Goal: Task Accomplishment & Management: Use online tool/utility

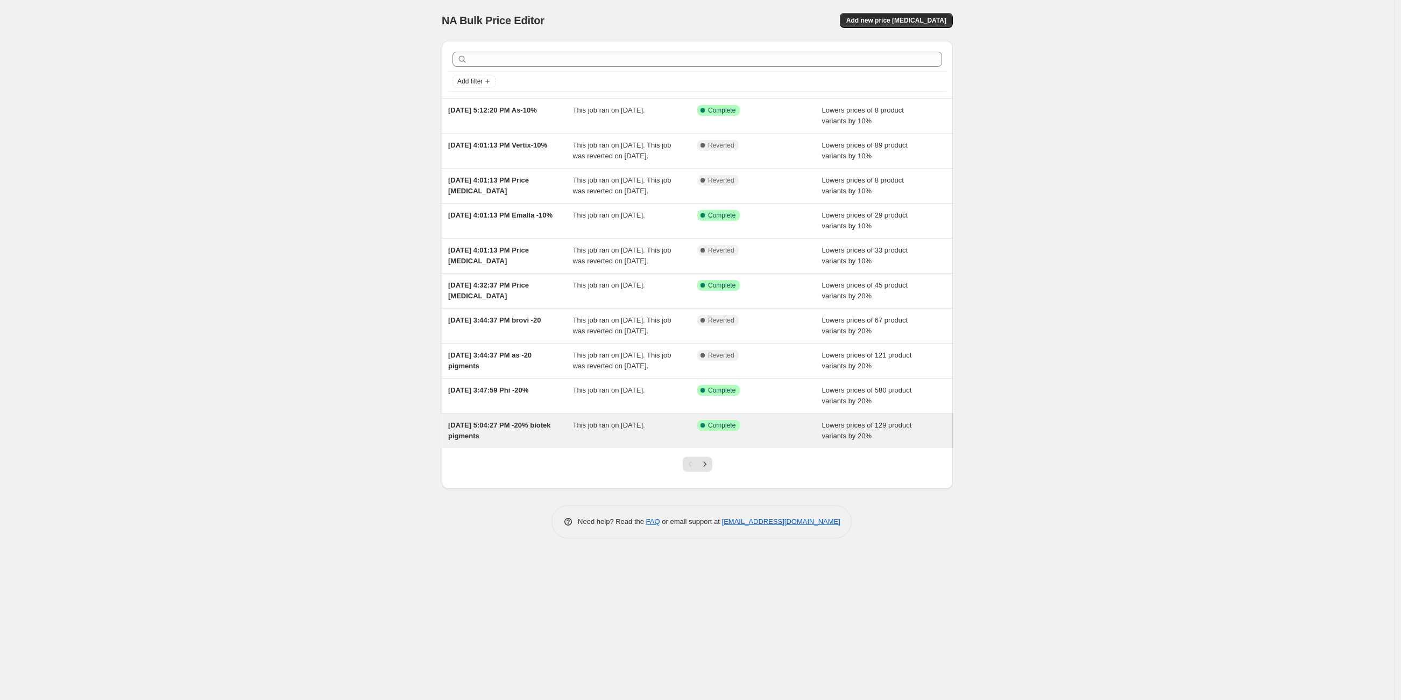
click at [725, 429] on span "Complete" at bounding box center [721, 425] width 27 height 9
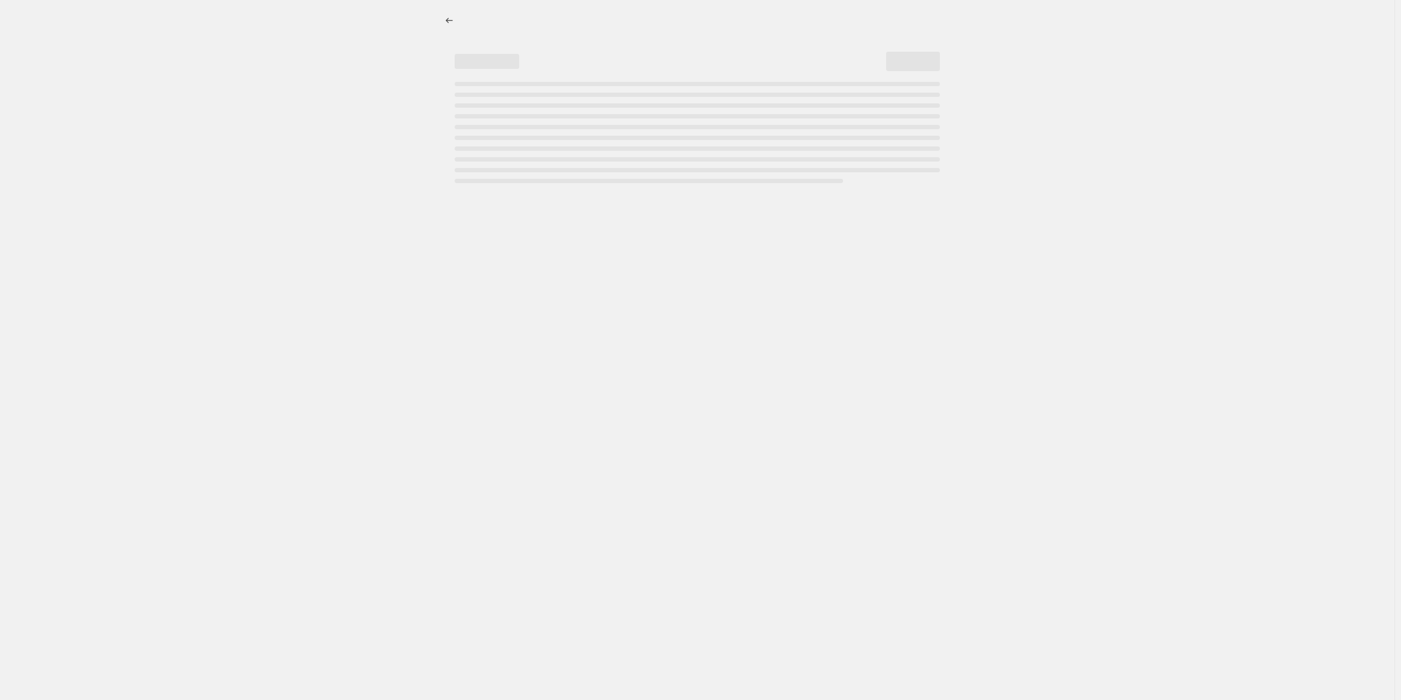
select select "percentage"
select select "vendor"
select select "product_type"
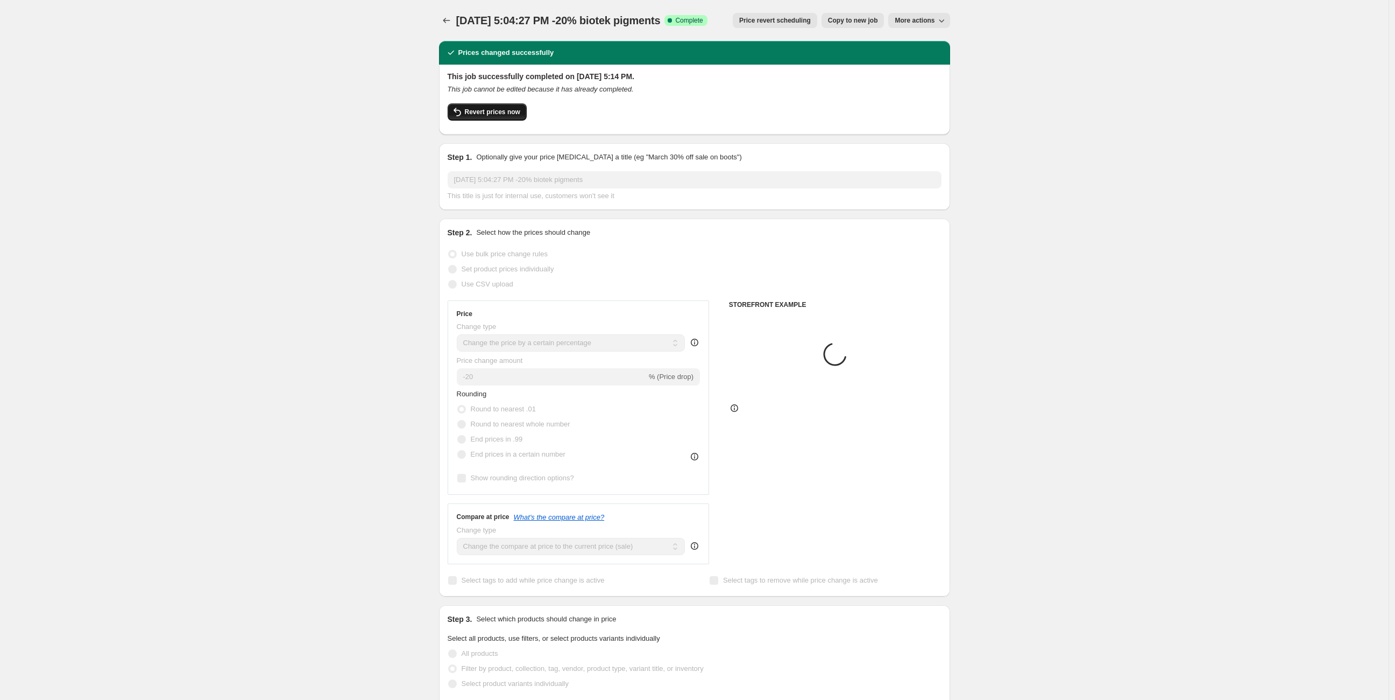
click at [489, 116] on span "Revert prices now" at bounding box center [492, 112] width 55 height 9
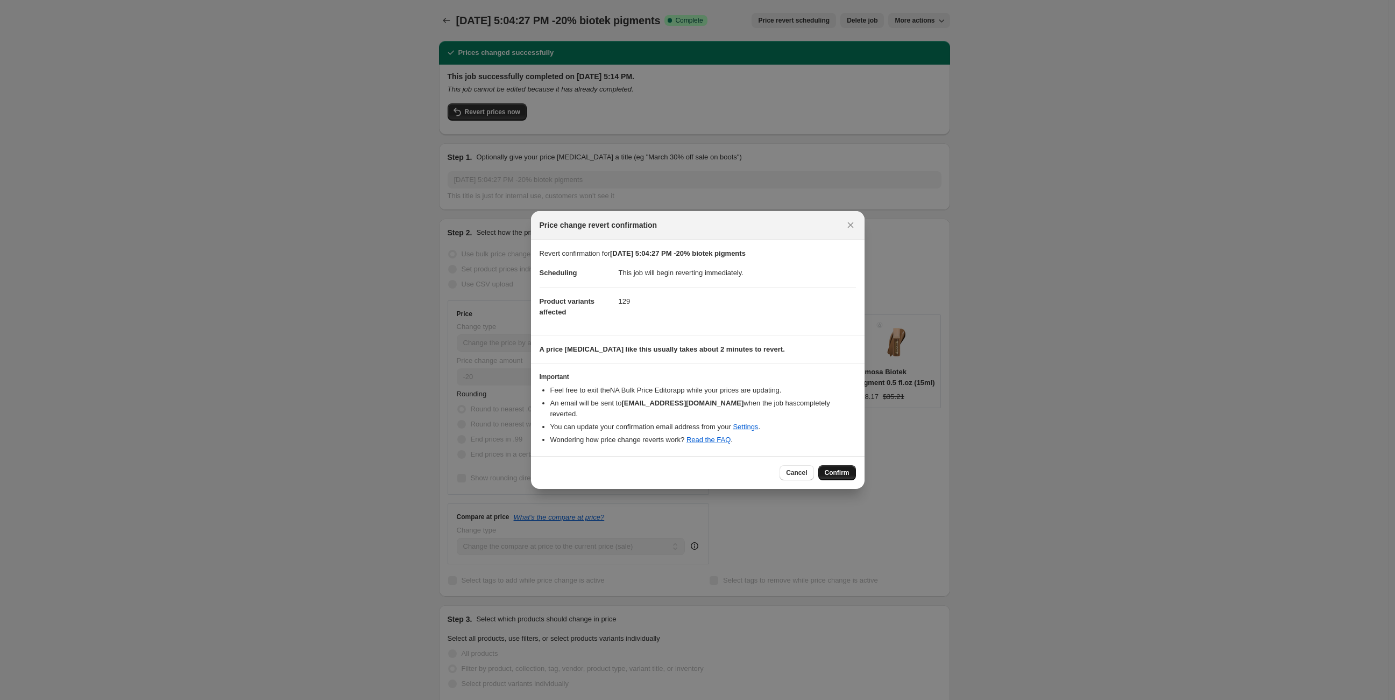
click at [833, 469] on span "Confirm" at bounding box center [837, 472] width 25 height 9
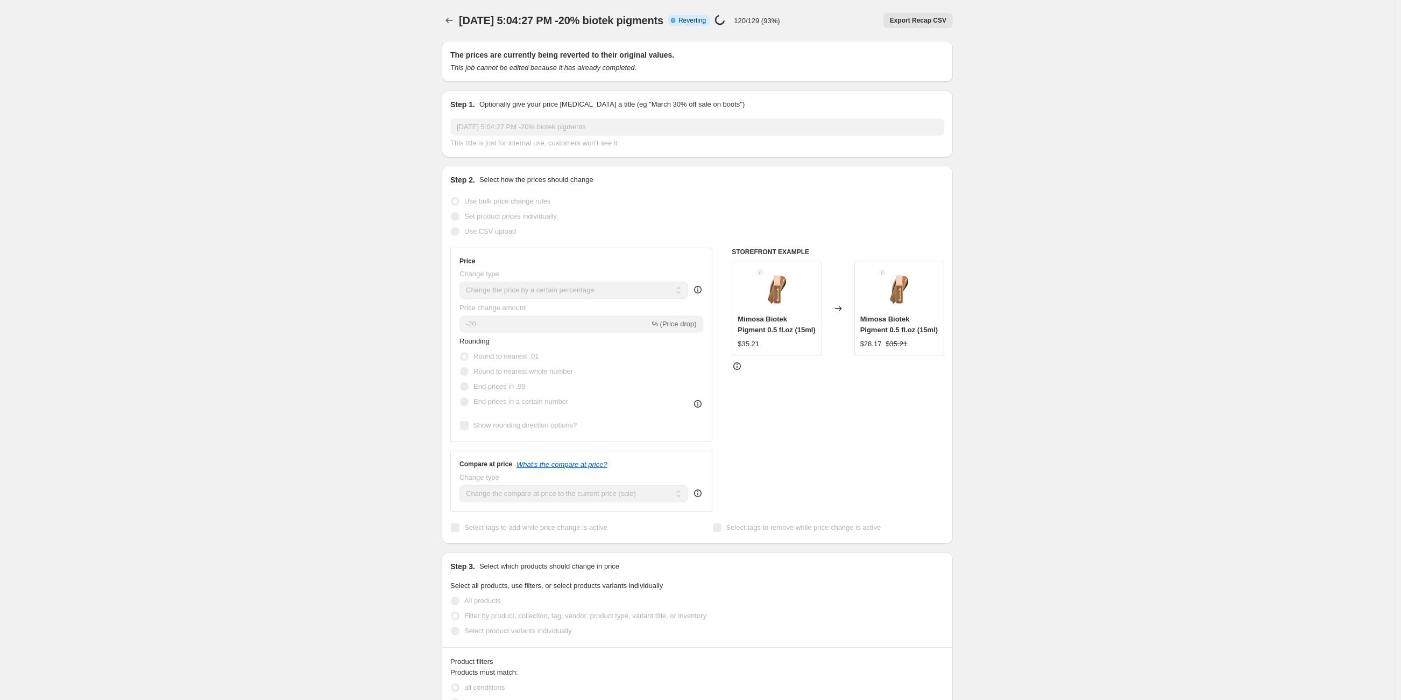
select select "percentage"
select select "vendor"
select select "product_type"
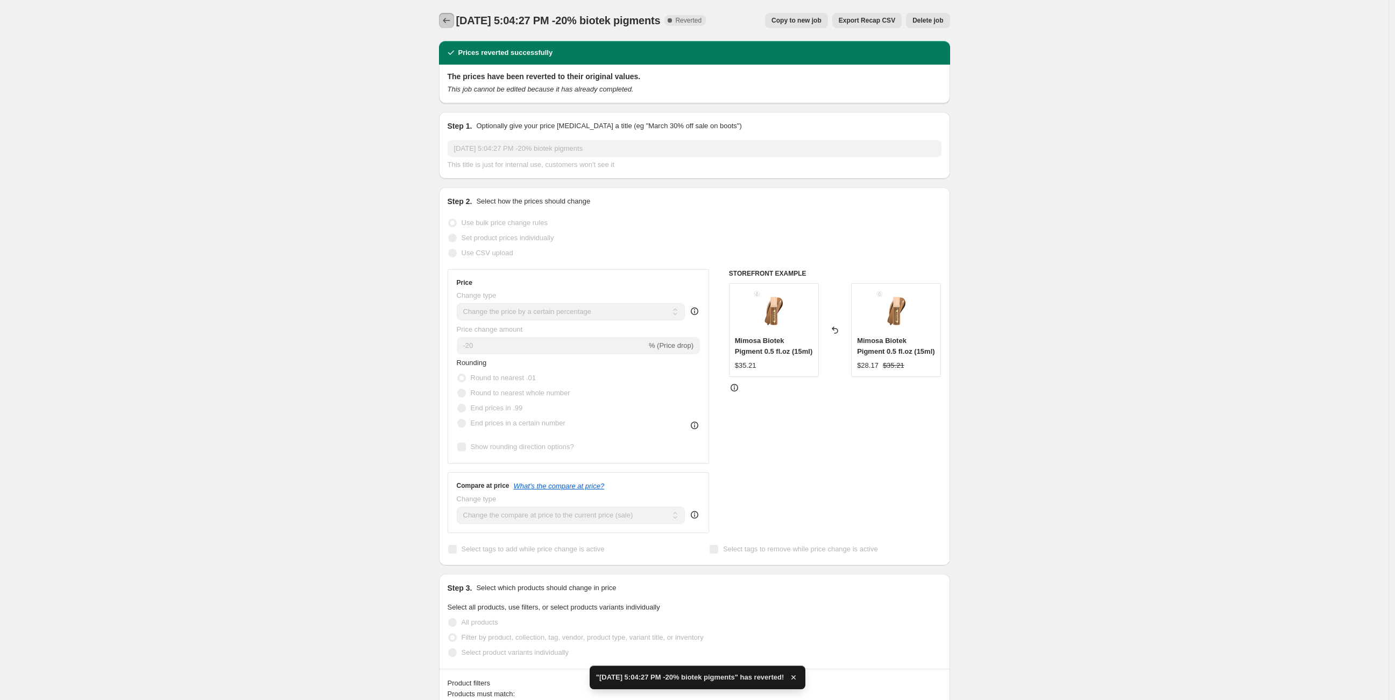
click at [452, 20] on icon "Price change jobs" at bounding box center [446, 20] width 11 height 11
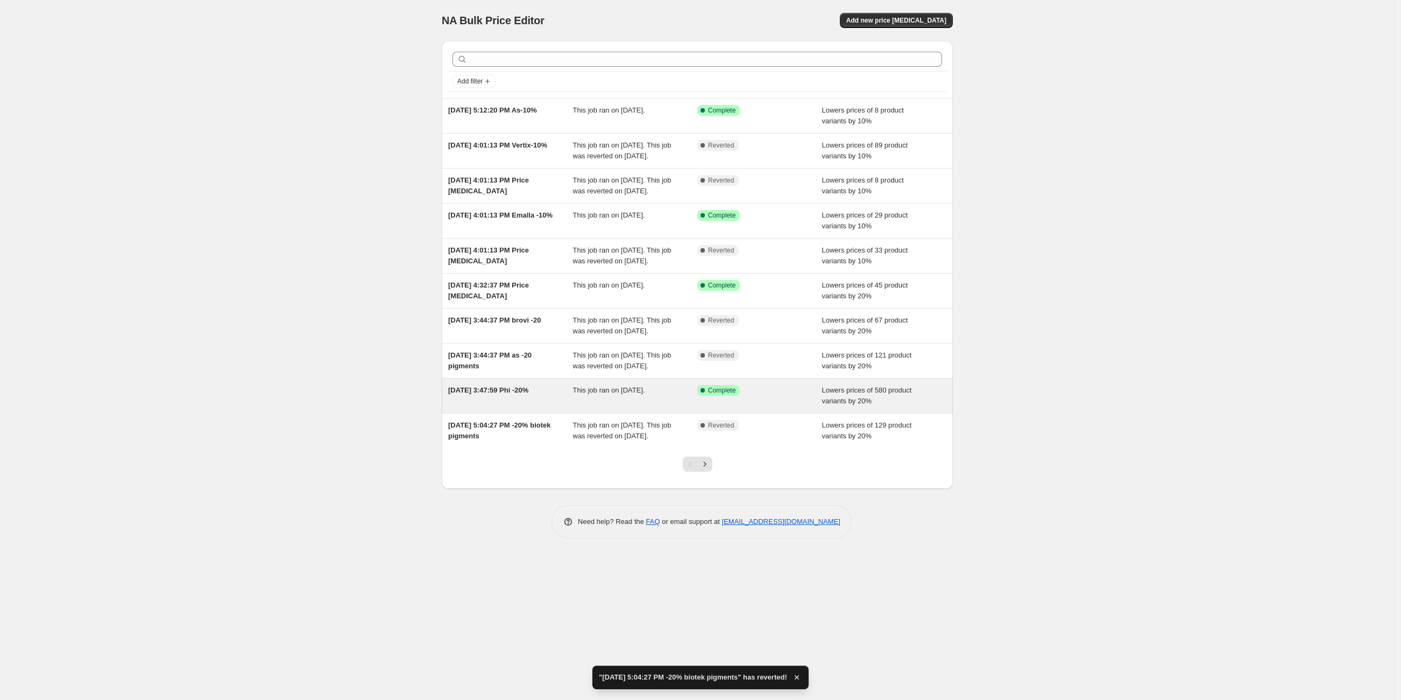
click at [528, 406] on div "[DATE] 3:47:59 Phi -20%" at bounding box center [510, 396] width 125 height 22
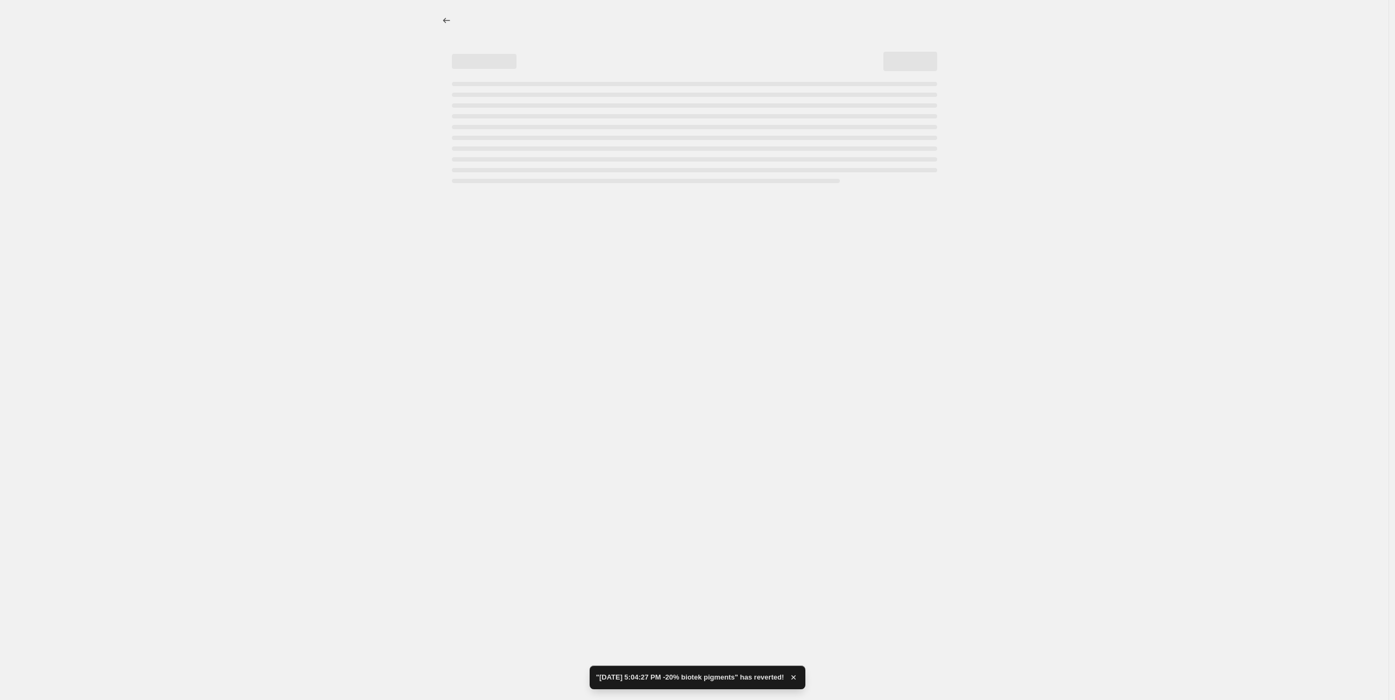
select select "percentage"
select select "vendor"
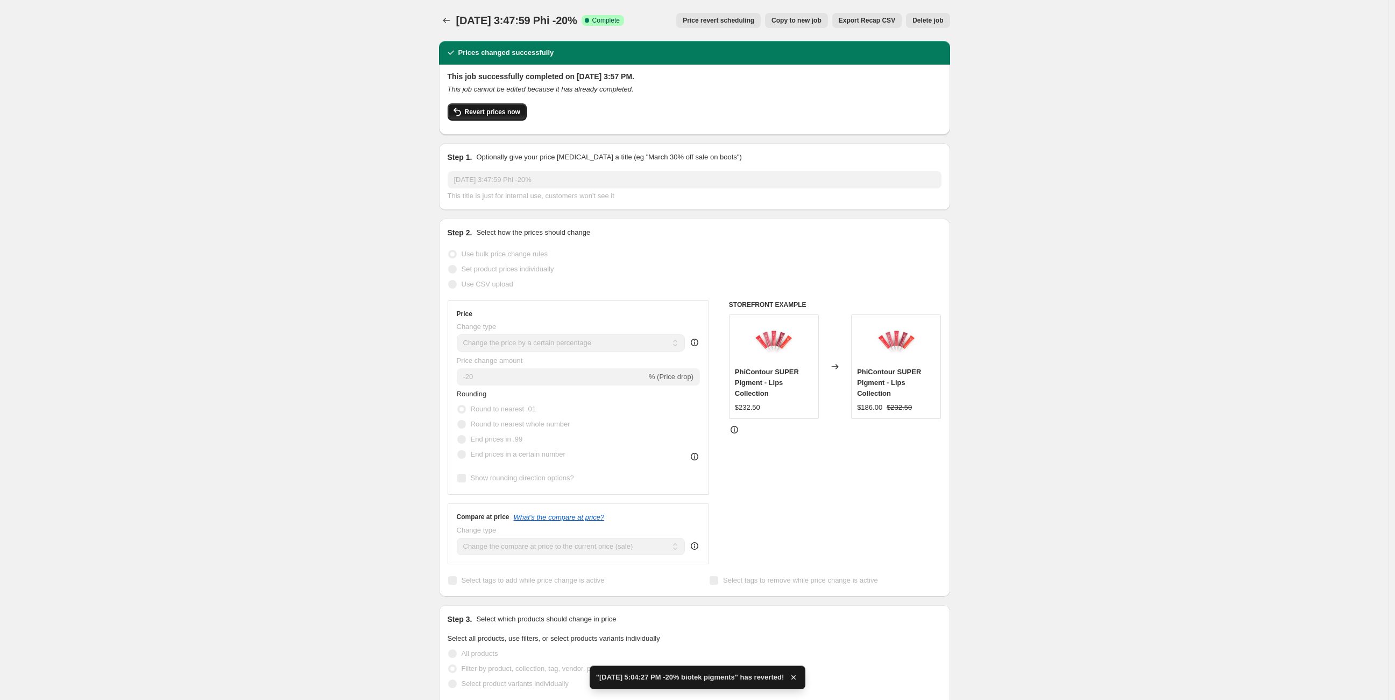
click at [494, 107] on button "Revert prices now" at bounding box center [487, 111] width 79 height 17
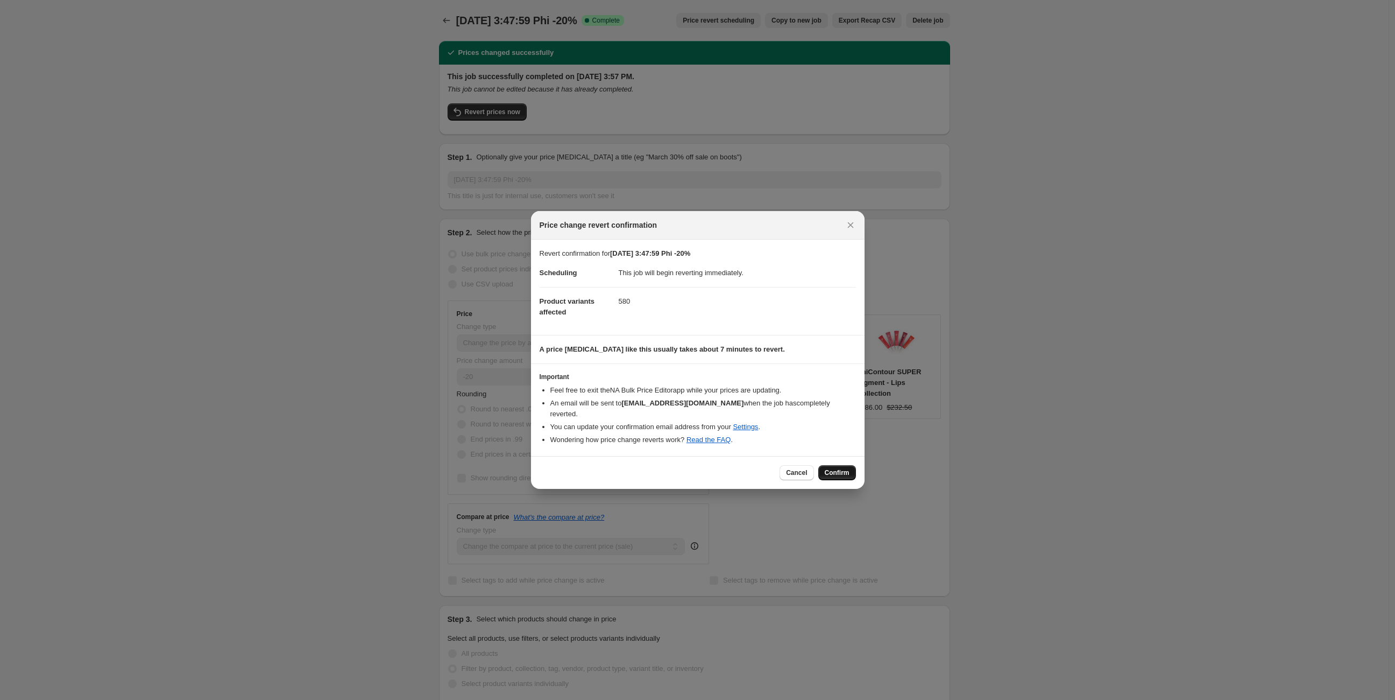
click at [836, 468] on span "Confirm" at bounding box center [837, 472] width 25 height 9
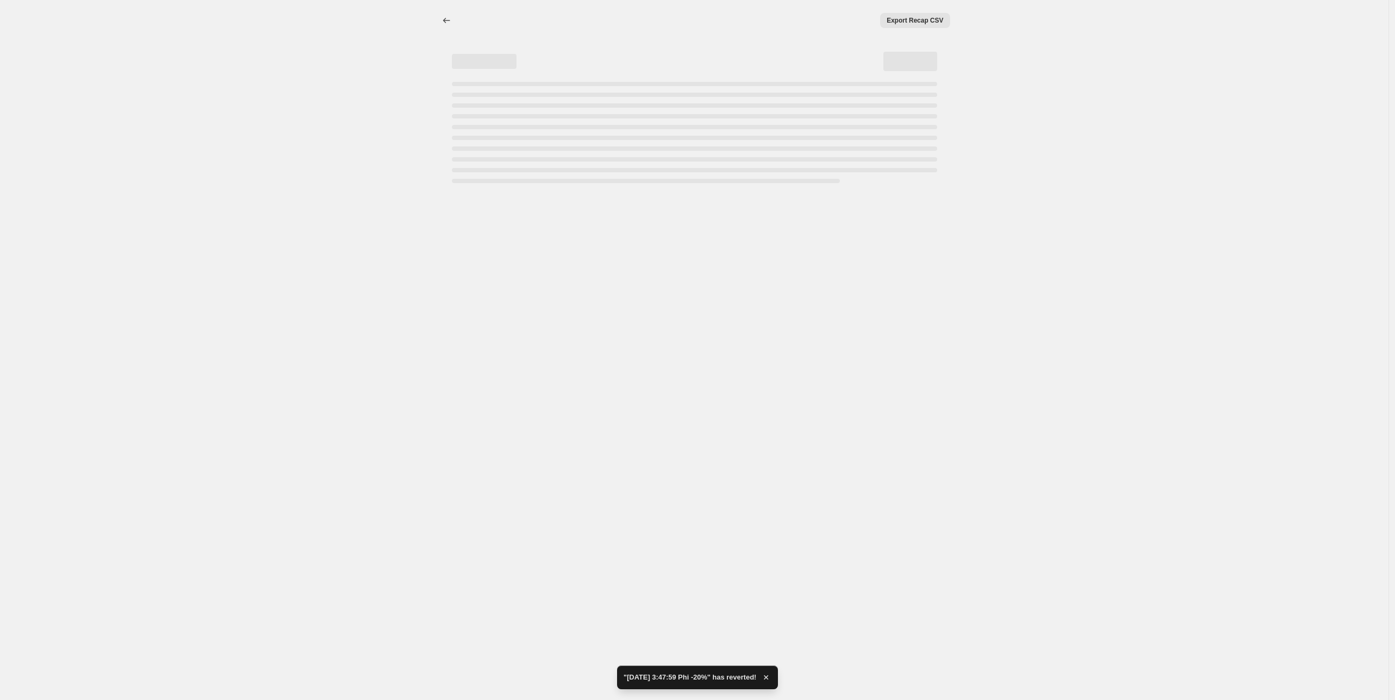
select select "percentage"
select select "vendor"
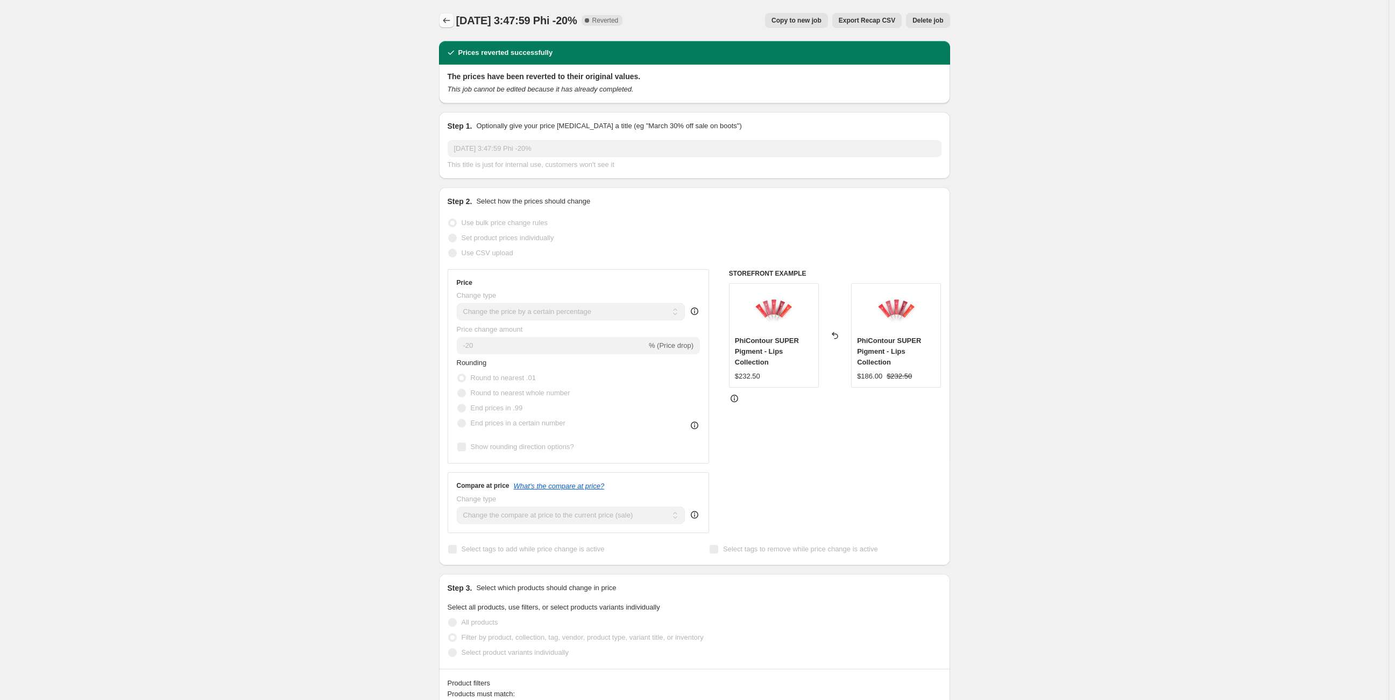
click at [452, 21] on icon "Price change jobs" at bounding box center [446, 20] width 11 height 11
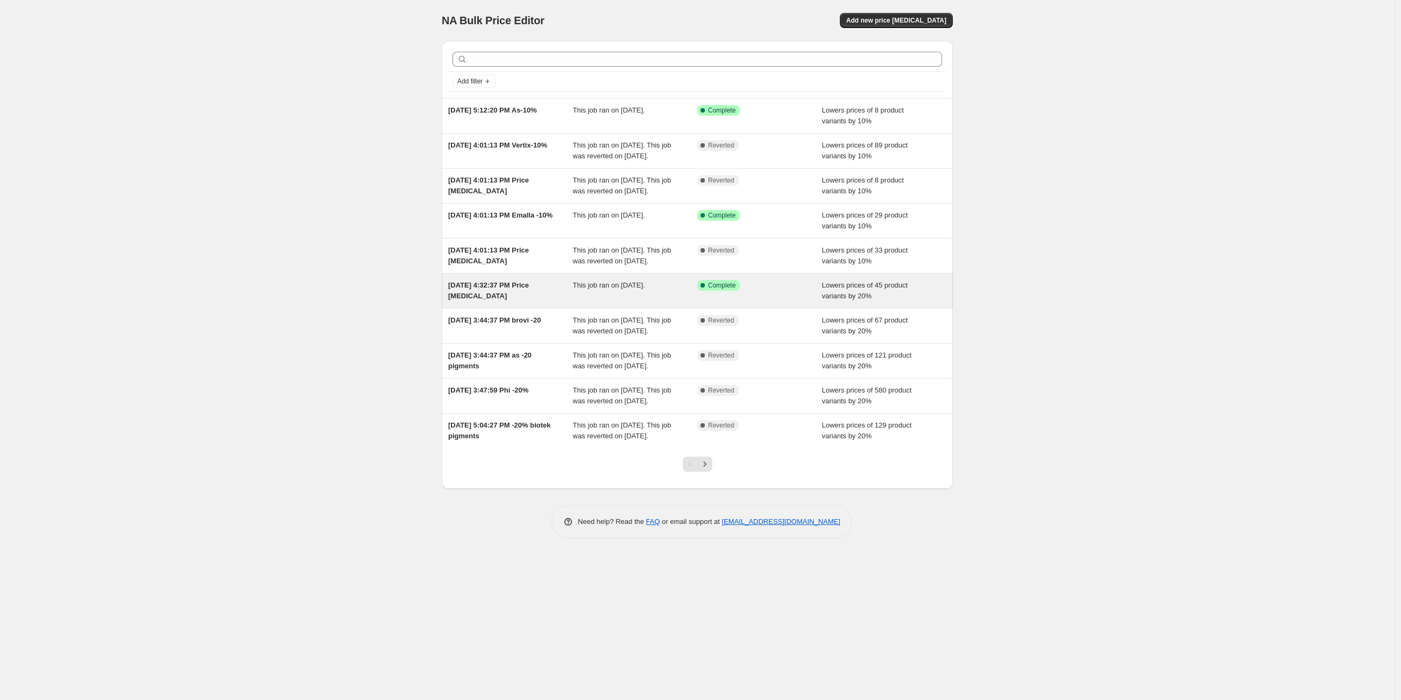
click at [549, 301] on div "[DATE] 4:32:37 PM Price [MEDICAL_DATA]" at bounding box center [510, 291] width 125 height 22
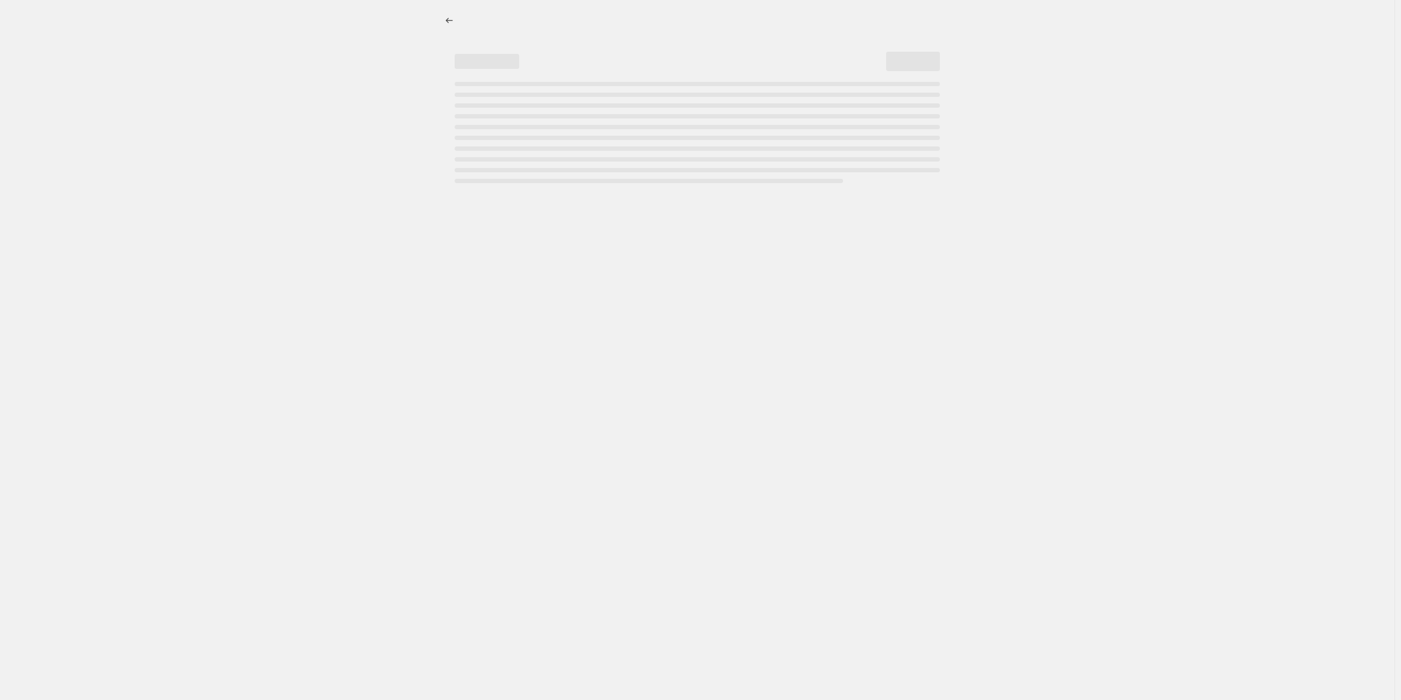
select select "percentage"
select select "vendor"
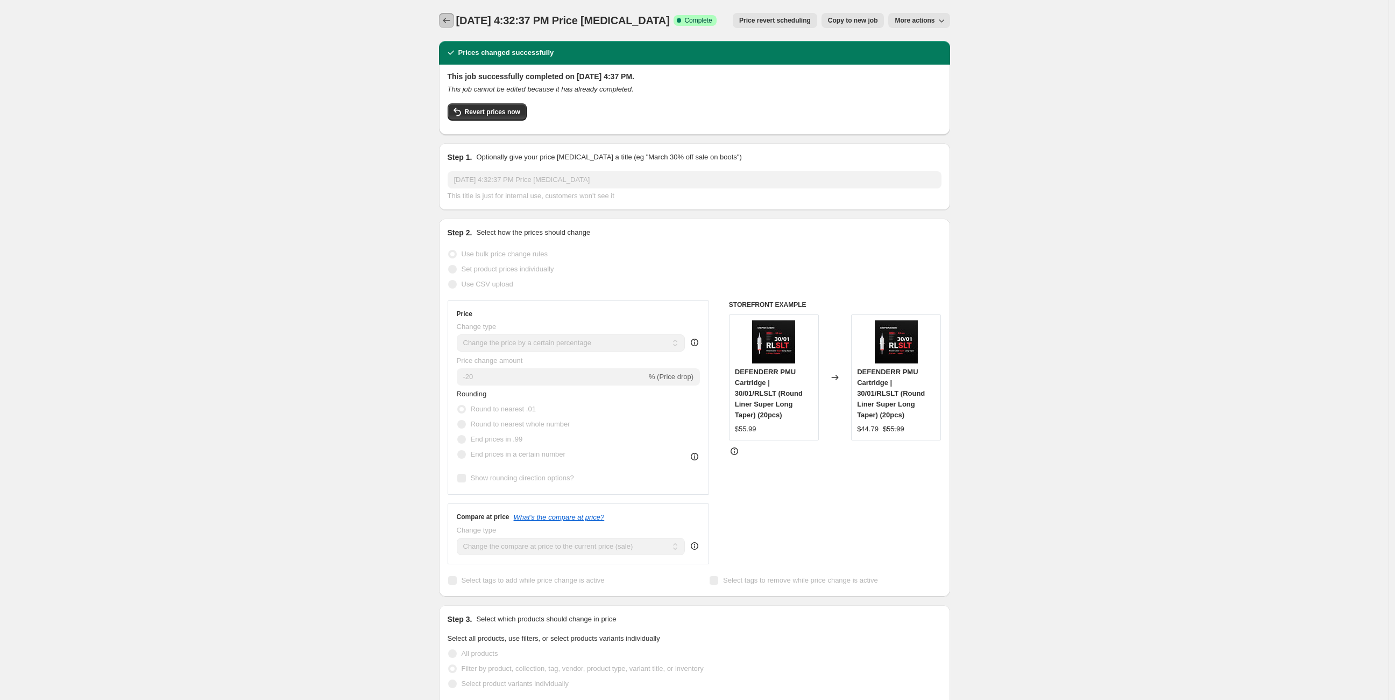
click at [446, 25] on icon "Price change jobs" at bounding box center [446, 20] width 11 height 11
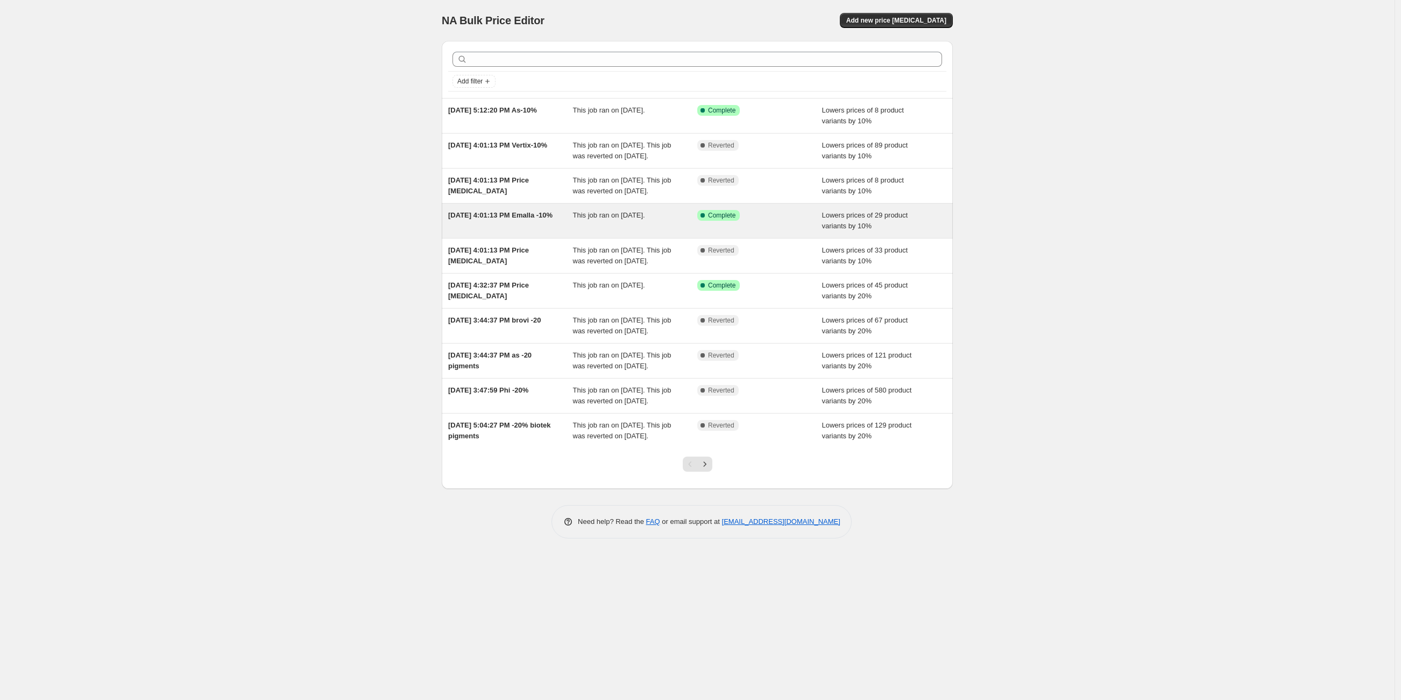
click at [528, 231] on div "[DATE] 4:01:13 PM Emalla -10%" at bounding box center [510, 221] width 125 height 22
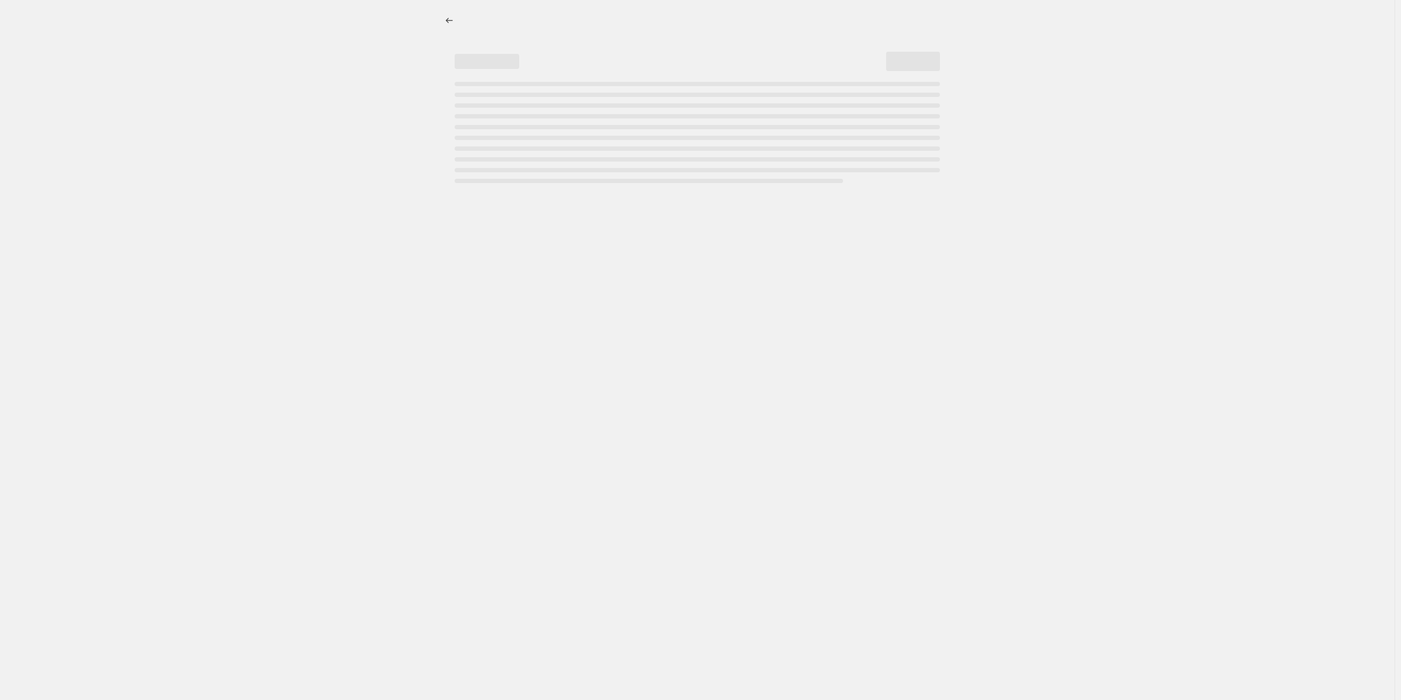
select select "percentage"
select select "vendor"
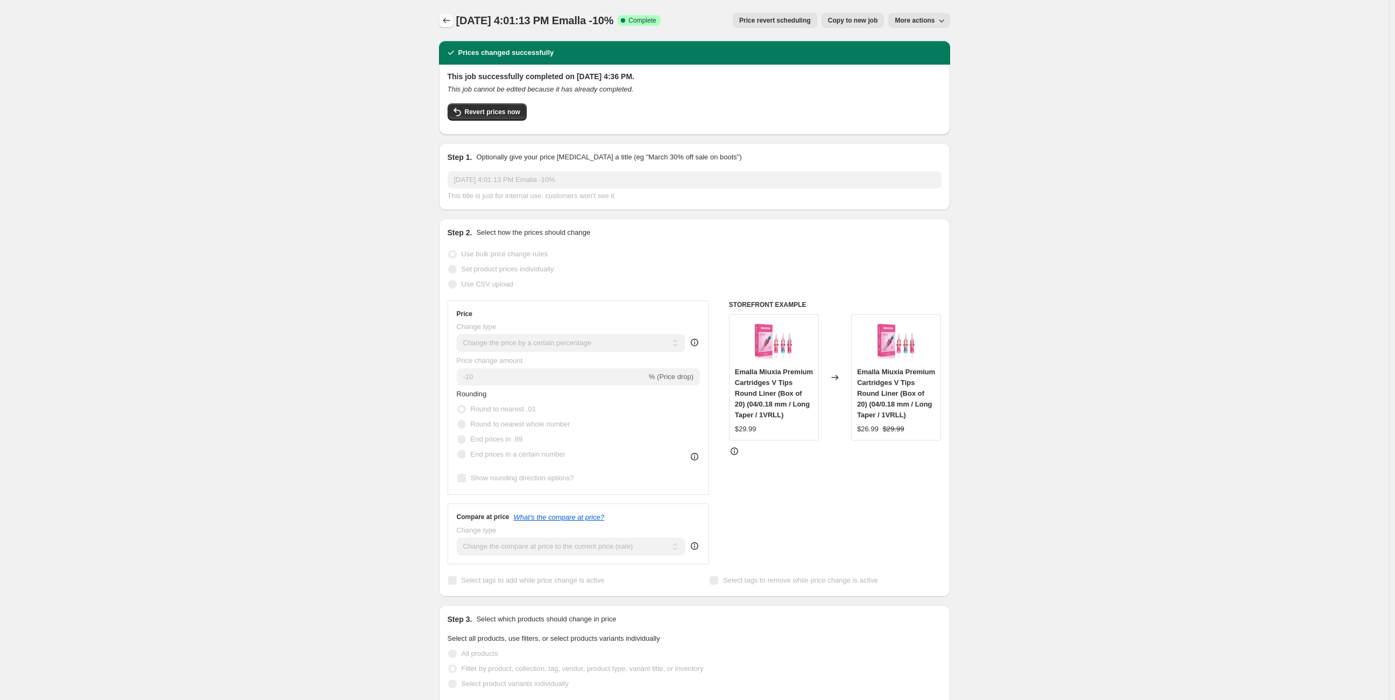
click at [454, 17] on button "Price change jobs" at bounding box center [446, 20] width 15 height 15
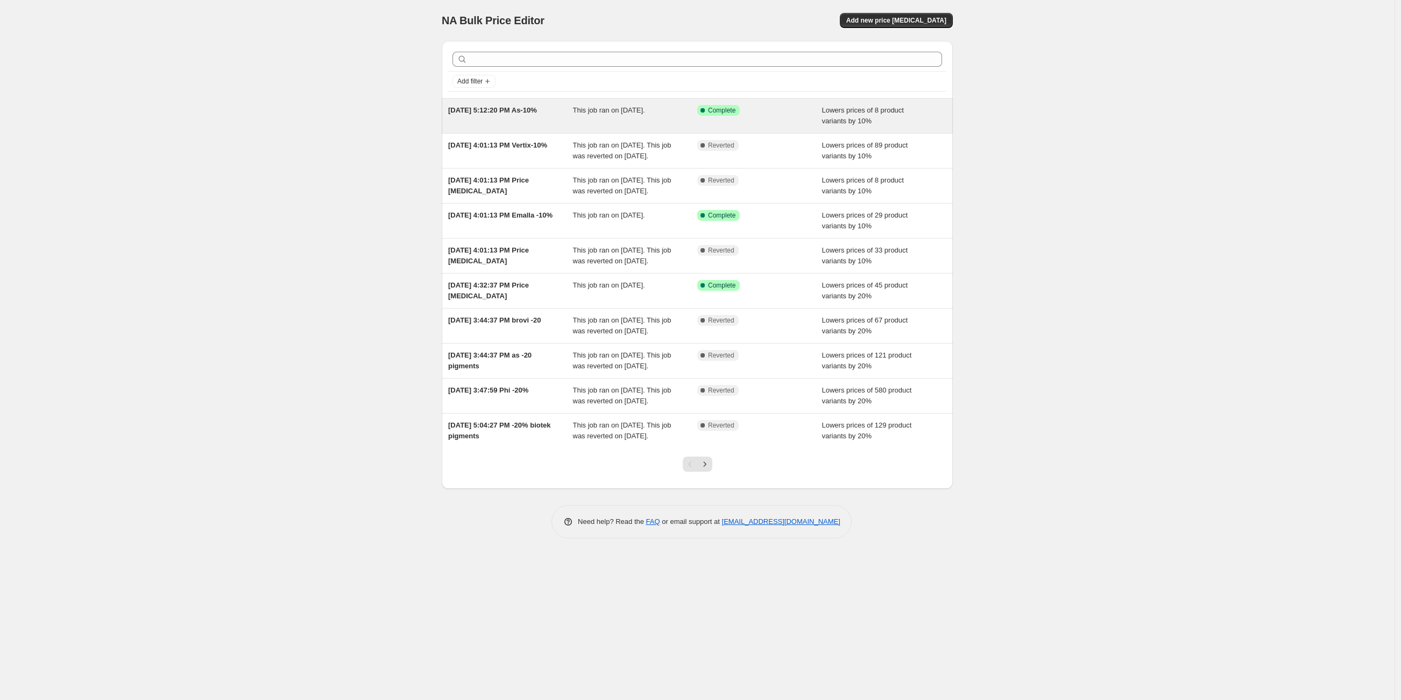
click at [498, 126] on div "[DATE] 5:12:20 PM As-10% This job ran on [DATE]. Success Complete Complete Lowe…" at bounding box center [697, 115] width 511 height 34
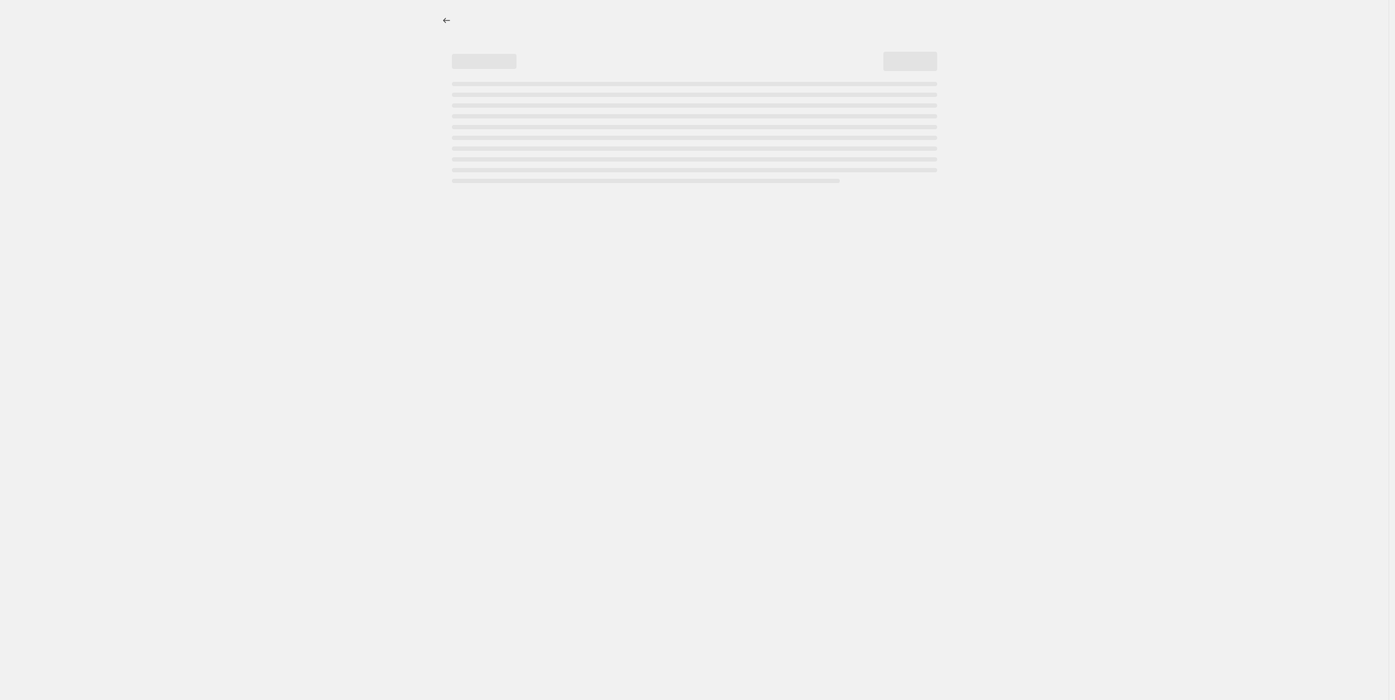
select select "percentage"
select select "collection"
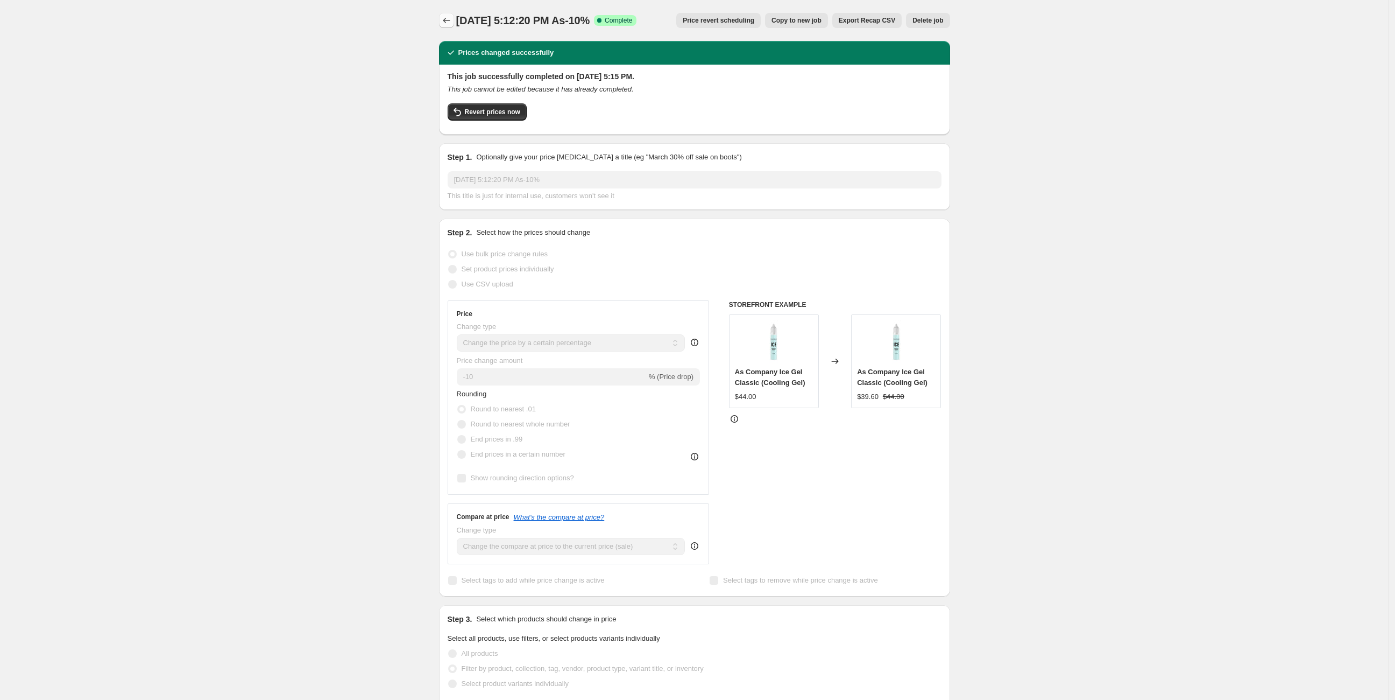
click at [446, 23] on icon "Price change jobs" at bounding box center [446, 20] width 11 height 11
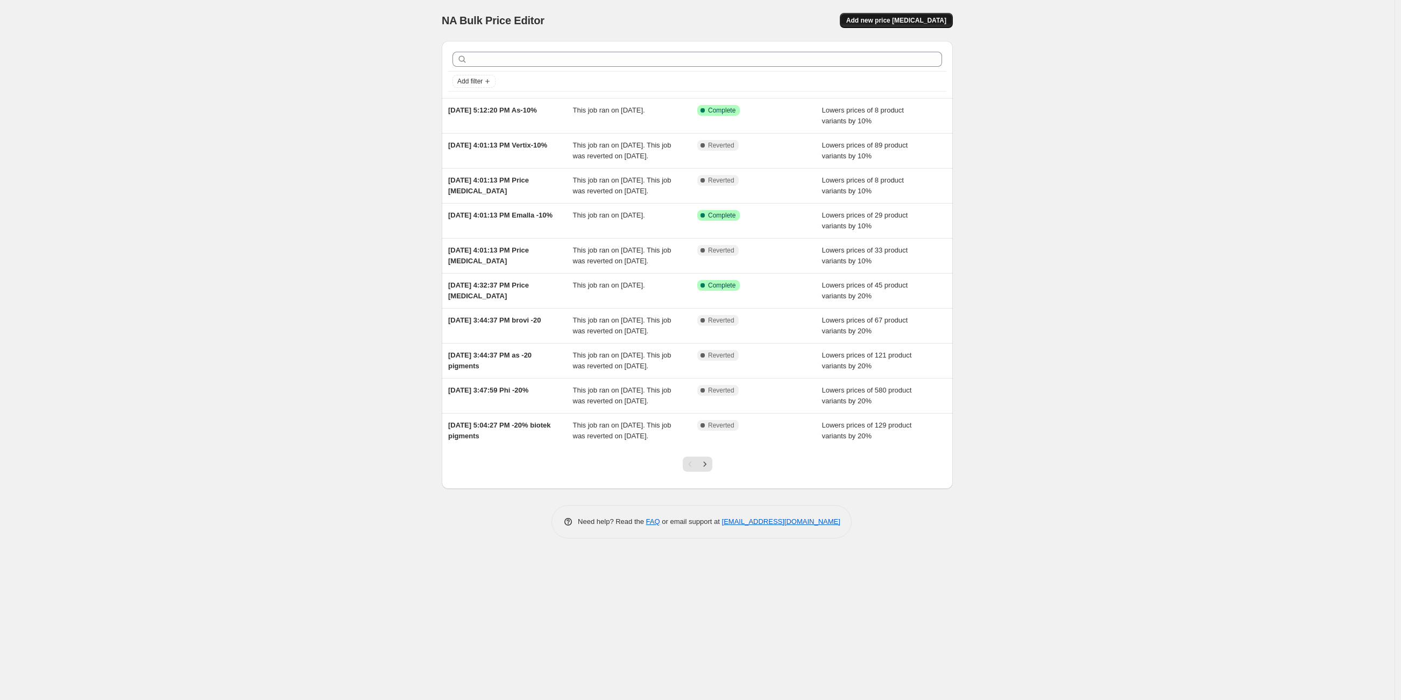
click at [929, 25] on button "Add new price [MEDICAL_DATA]" at bounding box center [896, 20] width 113 height 15
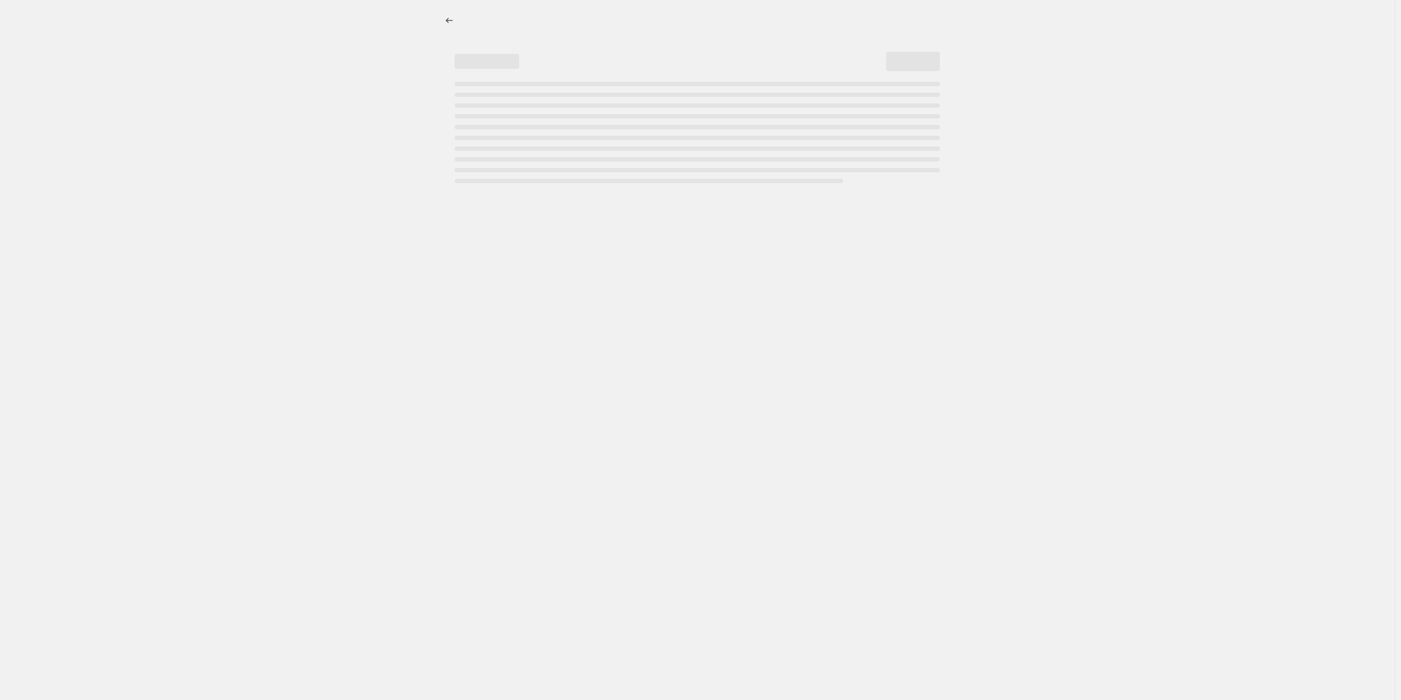
select select "percentage"
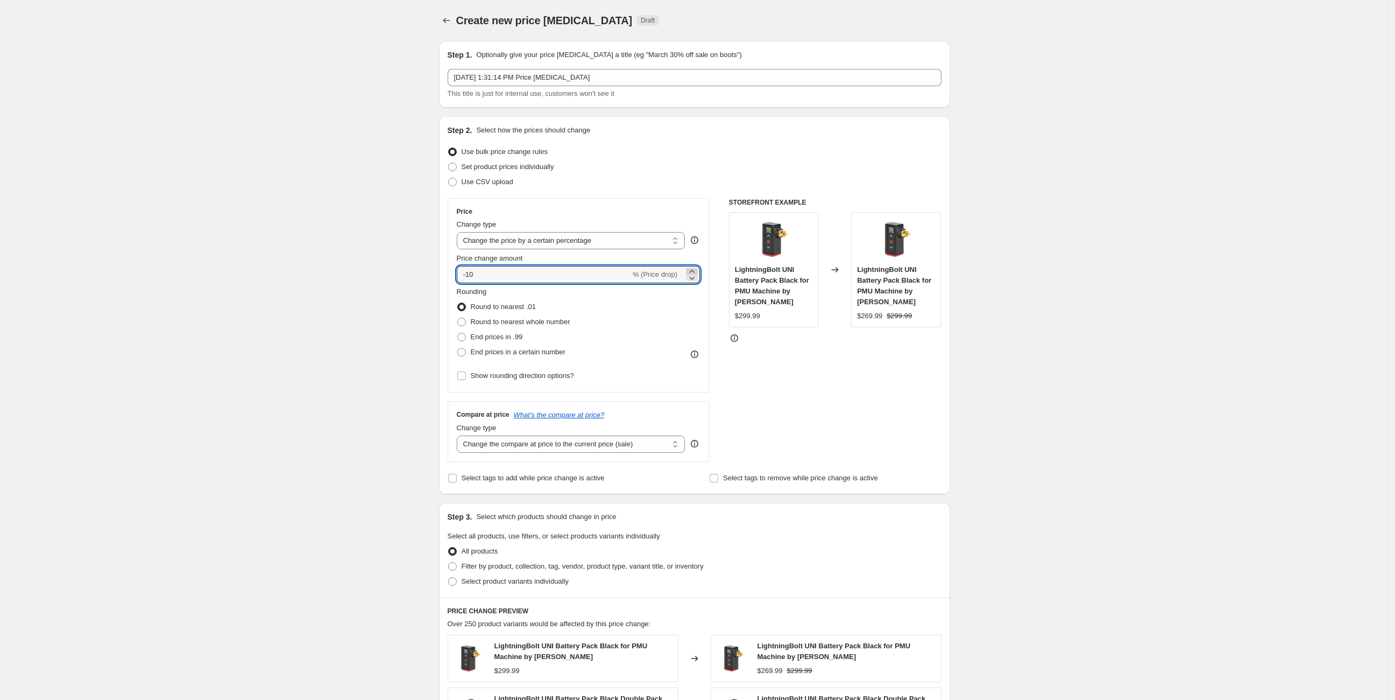
click at [695, 270] on icon at bounding box center [692, 271] width 11 height 11
click at [694, 270] on icon at bounding box center [691, 271] width 5 height 3
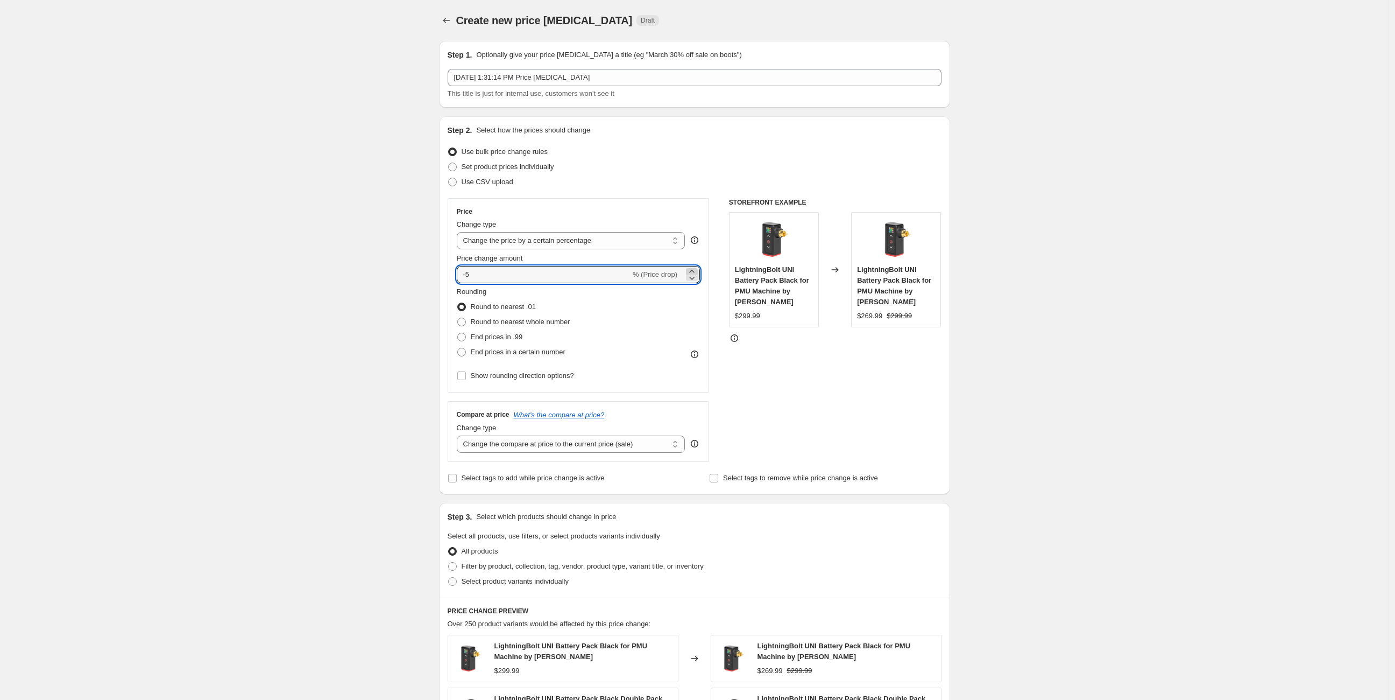
click at [694, 270] on icon at bounding box center [691, 271] width 5 height 3
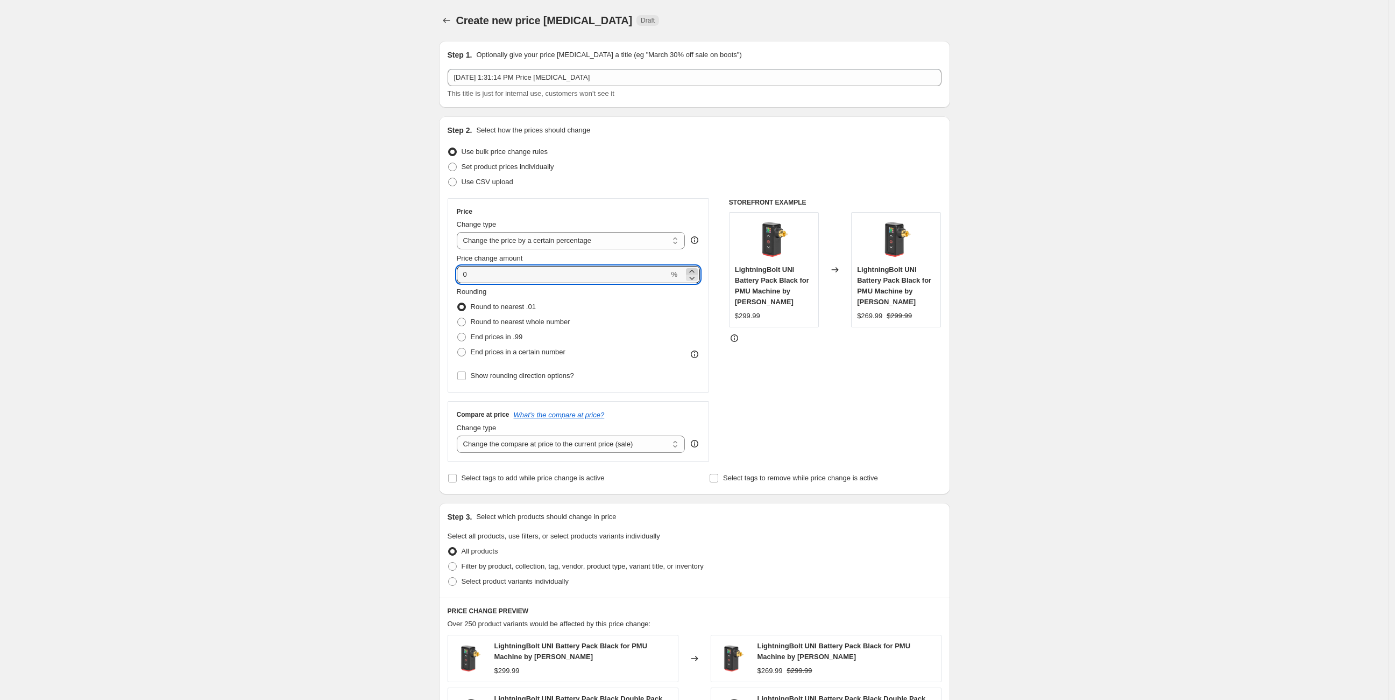
click at [694, 270] on icon at bounding box center [691, 271] width 5 height 3
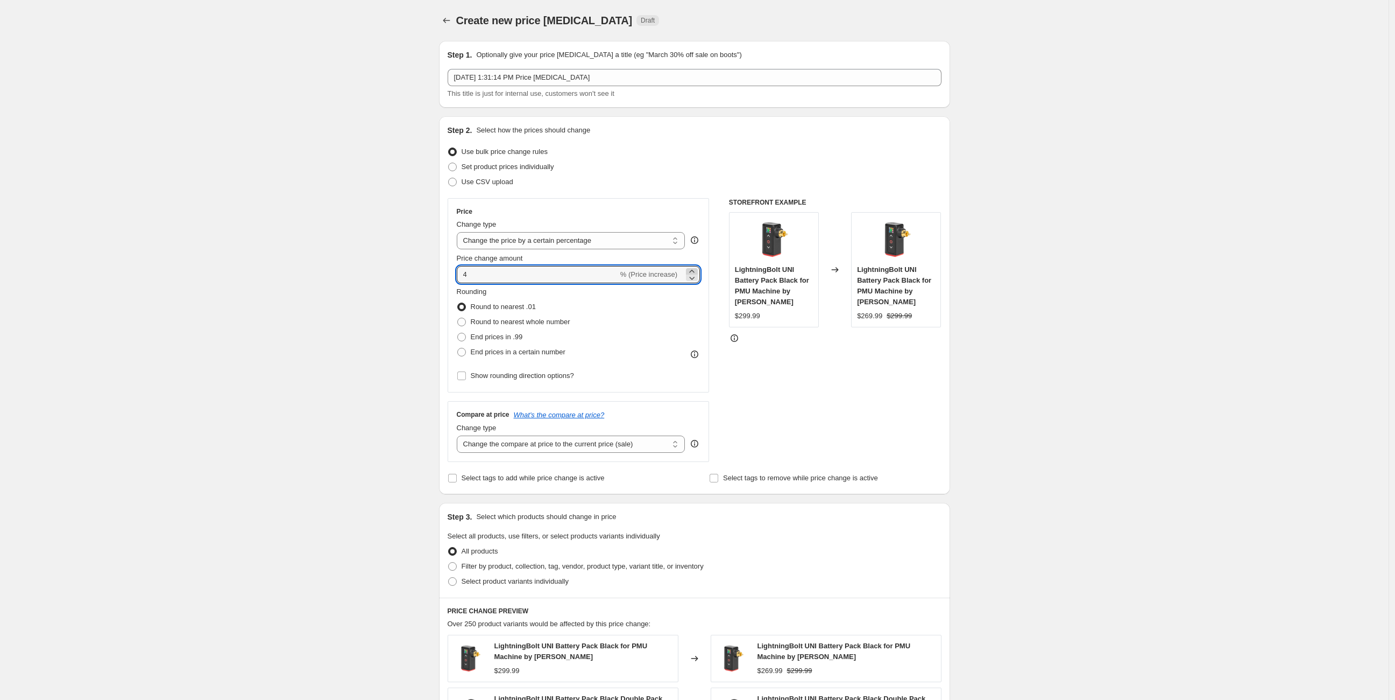
type input "5"
click at [446, 16] on icon "Price change jobs" at bounding box center [446, 20] width 11 height 11
